Goal: Task Accomplishment & Management: Use online tool/utility

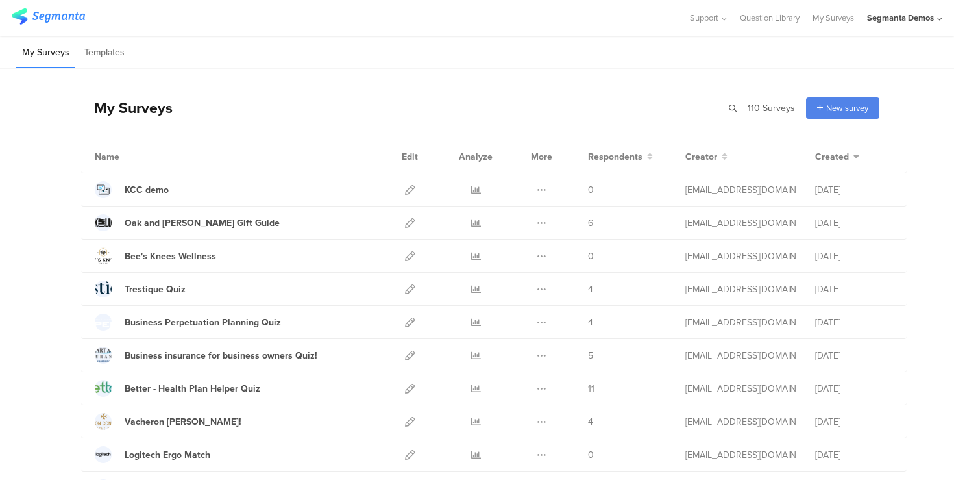
click at [938, 16] on icon at bounding box center [939, 19] width 5 height 10
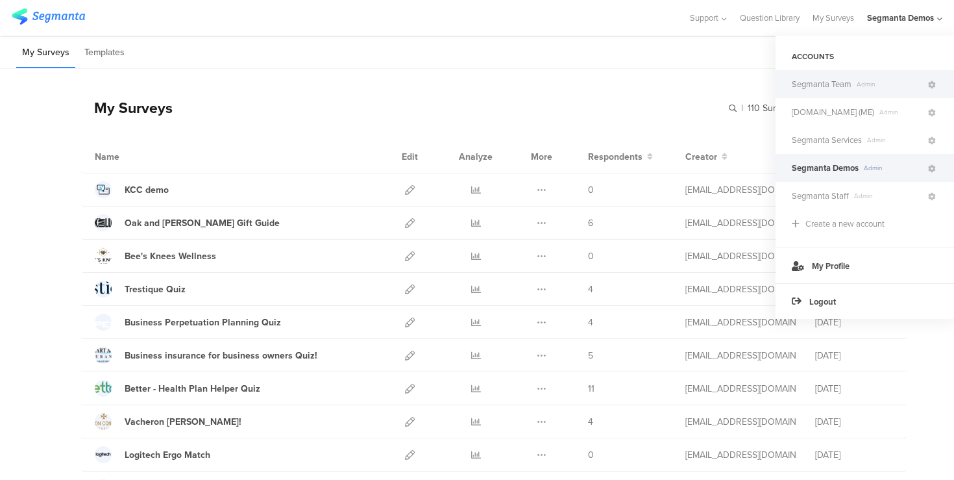
click at [848, 79] on span "Segmanta Team" at bounding box center [822, 84] width 60 height 12
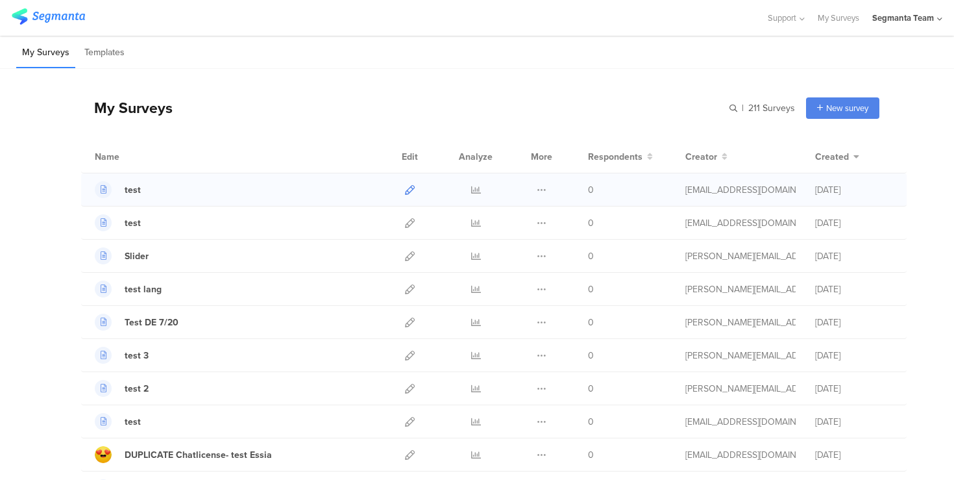
click at [407, 190] on icon at bounding box center [410, 190] width 10 height 10
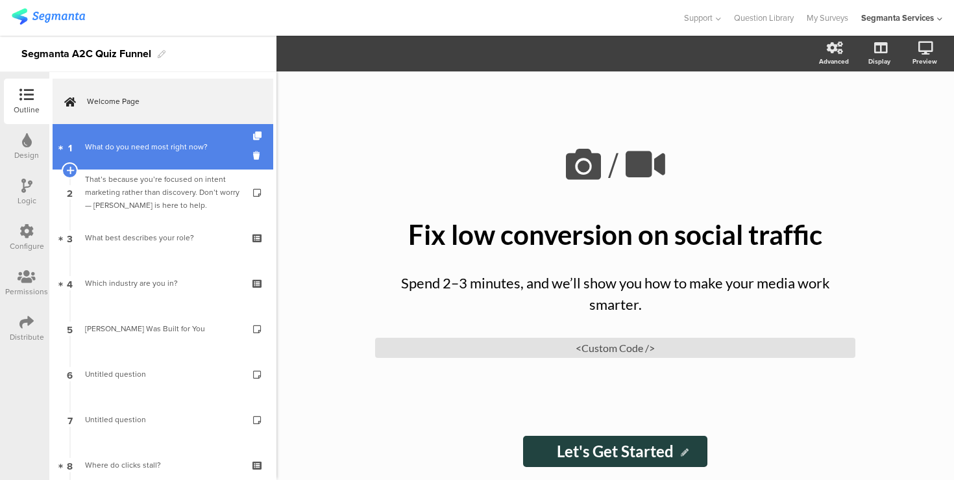
click at [166, 138] on link "1 What do you need most right now?" at bounding box center [163, 146] width 221 height 45
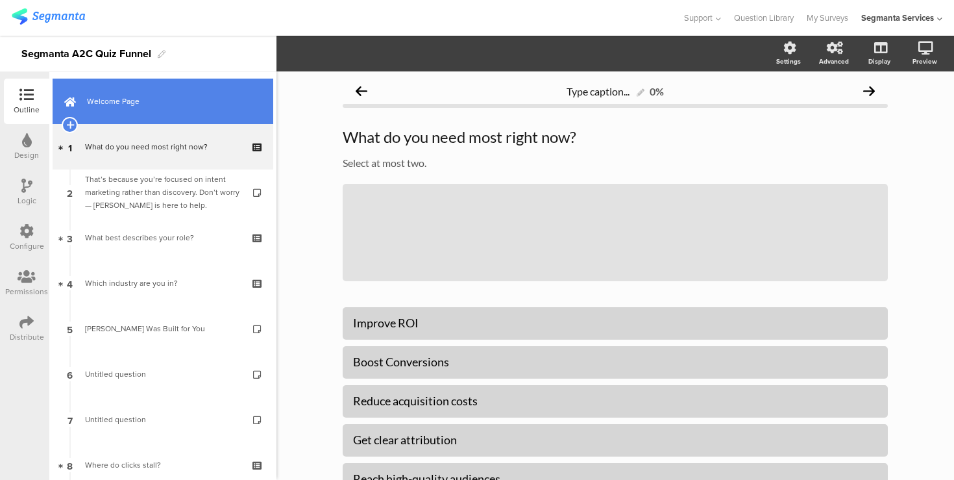
click at [160, 112] on link "Welcome Page" at bounding box center [163, 101] width 221 height 45
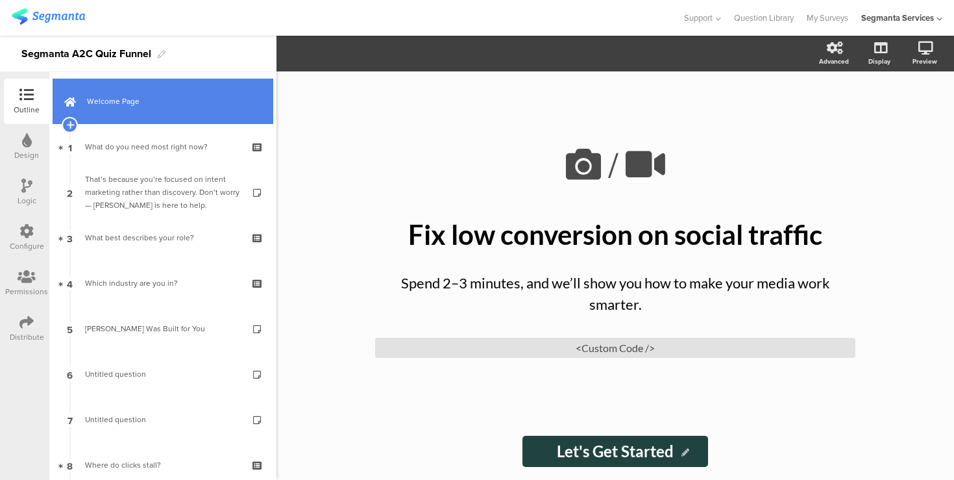
click at [191, 98] on span "Welcome Page" at bounding box center [170, 101] width 166 height 13
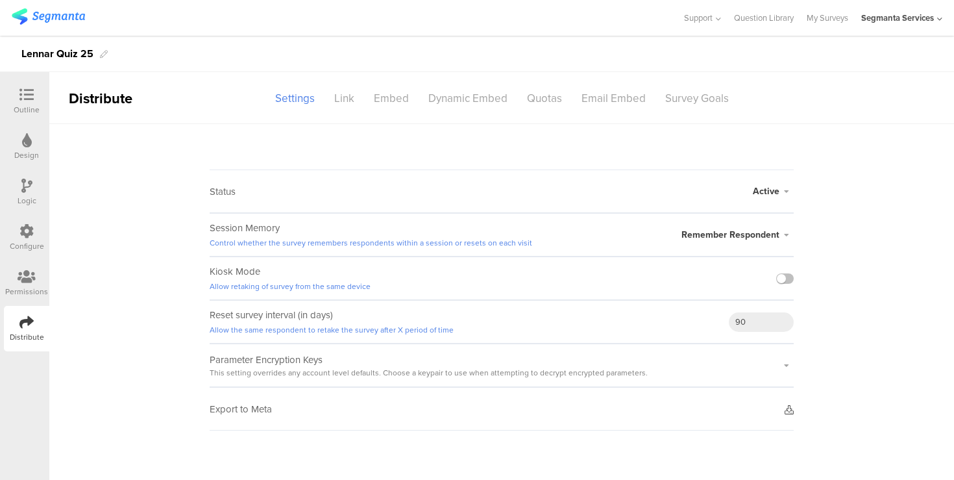
click at [811, 151] on sg-survey-status-editor "Status Active Active Closed Schedule Start Date: End Date: Save Cancel Session …" at bounding box center [501, 277] width 905 height 306
click at [789, 410] on icon at bounding box center [789, 409] width 9 height 9
